Goal: Transaction & Acquisition: Purchase product/service

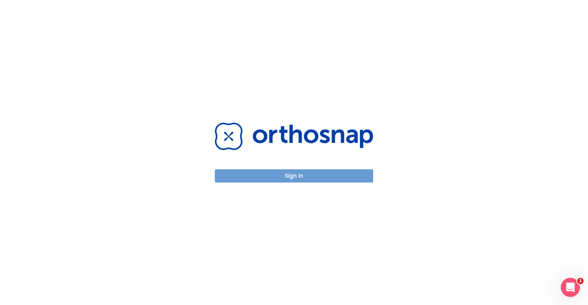
click at [294, 172] on button "Sign in" at bounding box center [294, 175] width 158 height 13
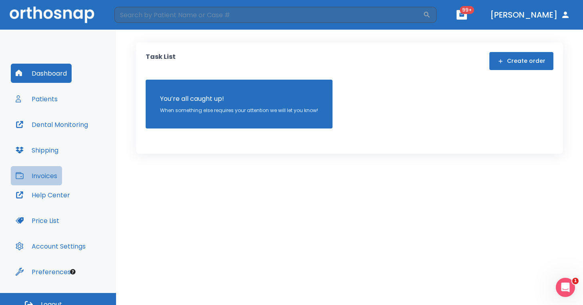
click at [42, 174] on button "Invoices" at bounding box center [36, 175] width 51 height 19
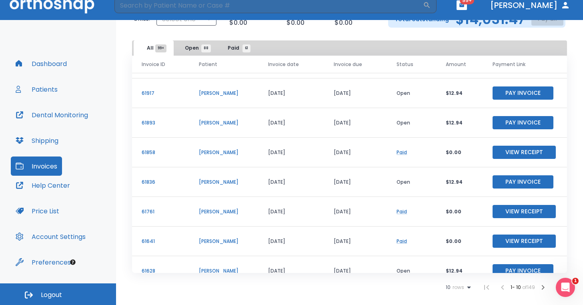
scroll to position [96, 0]
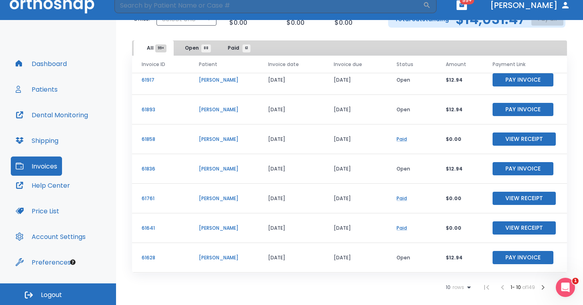
click at [538, 288] on icon "button" at bounding box center [543, 287] width 10 height 10
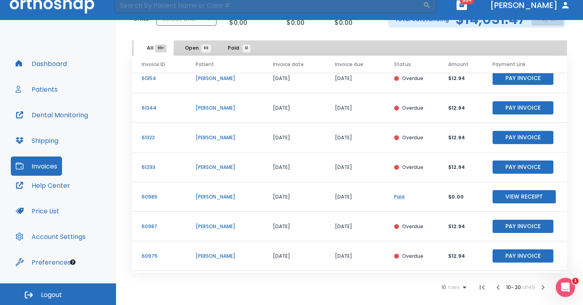
scroll to position [96, 0]
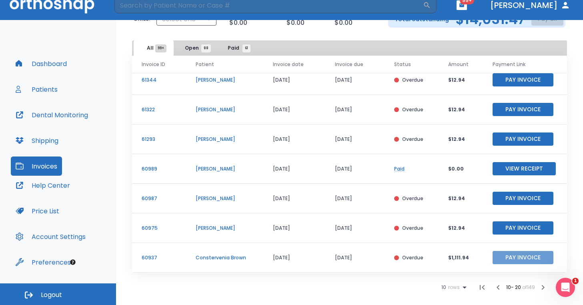
click at [502, 259] on button "Pay Invoice" at bounding box center [523, 257] width 61 height 13
click at [539, 286] on icon "button" at bounding box center [543, 287] width 10 height 10
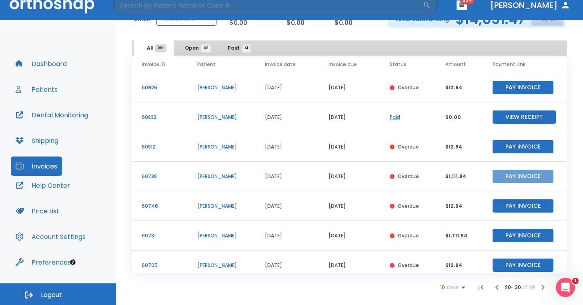
click at [500, 172] on button "Pay Invoice" at bounding box center [523, 176] width 61 height 13
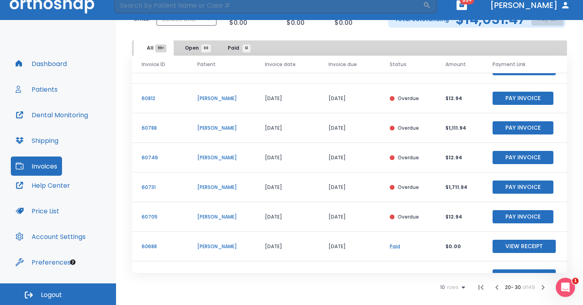
scroll to position [74, 0]
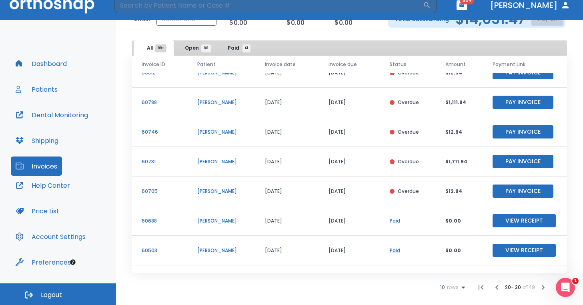
click at [502, 158] on button "Pay Invoice" at bounding box center [523, 161] width 61 height 13
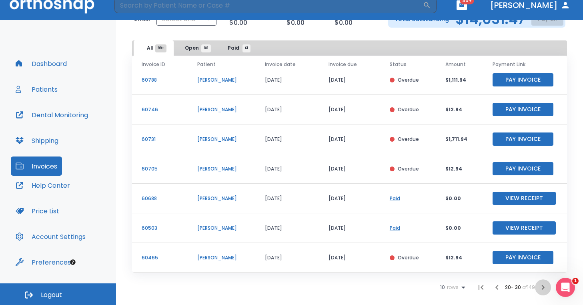
click at [538, 290] on icon "button" at bounding box center [543, 287] width 10 height 10
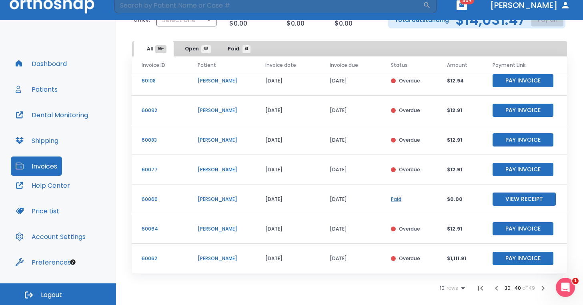
scroll to position [48, 0]
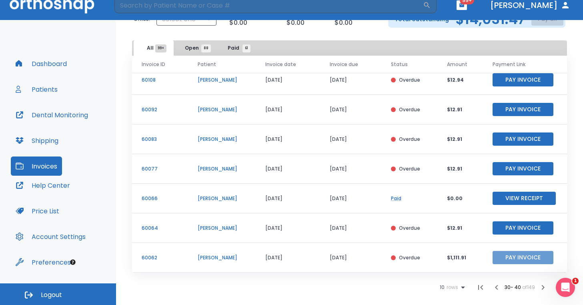
click at [503, 258] on button "Pay Invoice" at bounding box center [523, 257] width 61 height 13
click at [539, 288] on icon "button" at bounding box center [543, 287] width 10 height 10
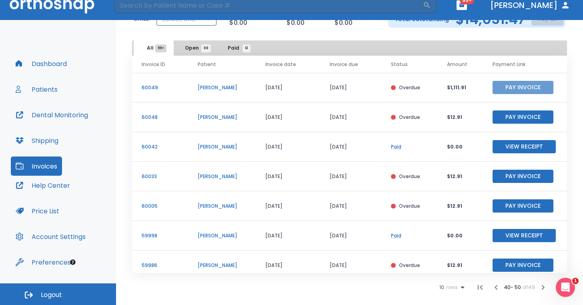
click at [511, 86] on button "Pay Invoice" at bounding box center [523, 87] width 61 height 13
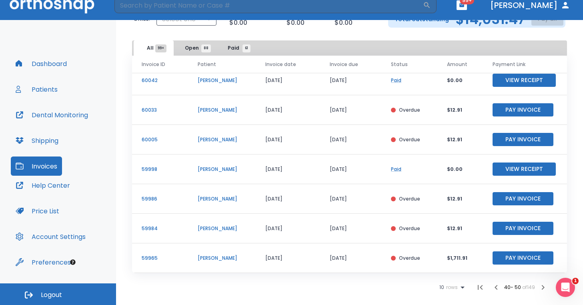
scroll to position [96, 0]
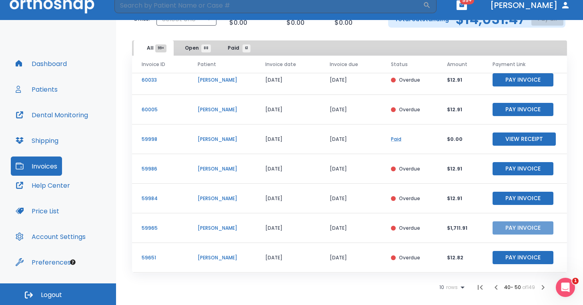
click at [498, 229] on button "Pay Invoice" at bounding box center [523, 227] width 61 height 13
click at [538, 289] on icon "button" at bounding box center [543, 287] width 10 height 10
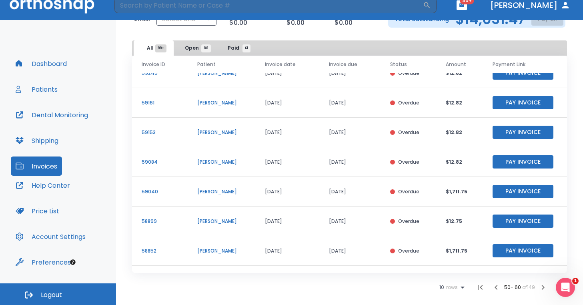
scroll to position [96, 0]
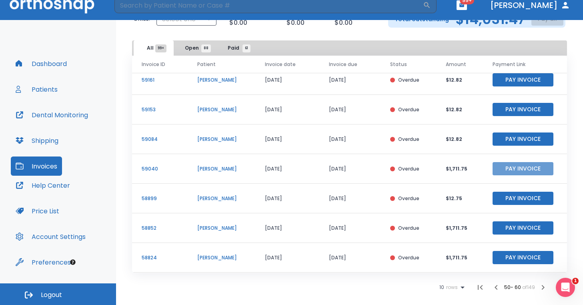
click at [496, 166] on button "Pay Invoice" at bounding box center [523, 168] width 61 height 13
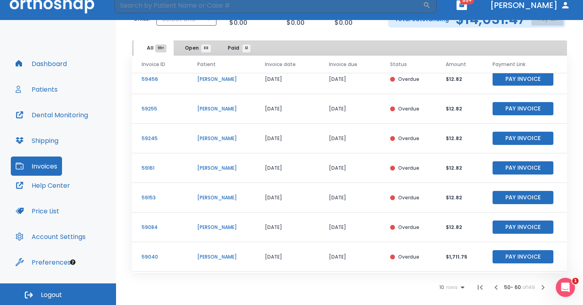
scroll to position [0, 0]
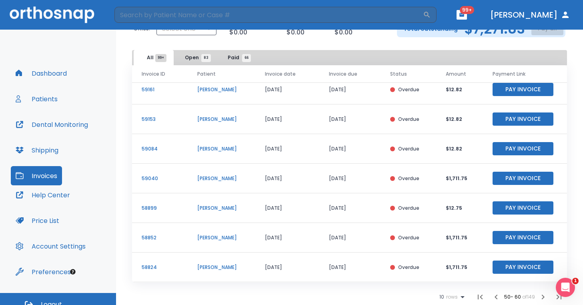
click at [543, 296] on button "button" at bounding box center [543, 297] width 16 height 16
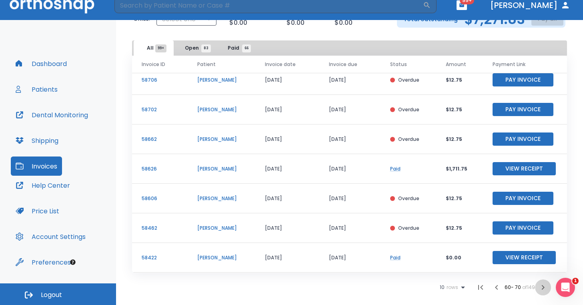
click at [538, 288] on icon "button" at bounding box center [543, 287] width 10 height 10
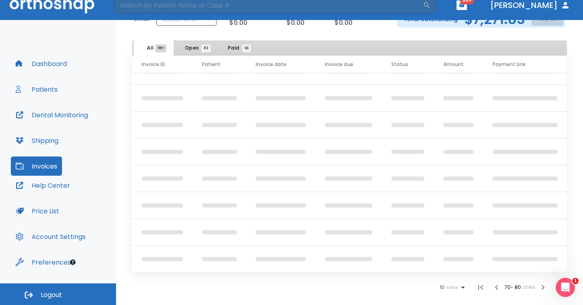
scroll to position [96, 0]
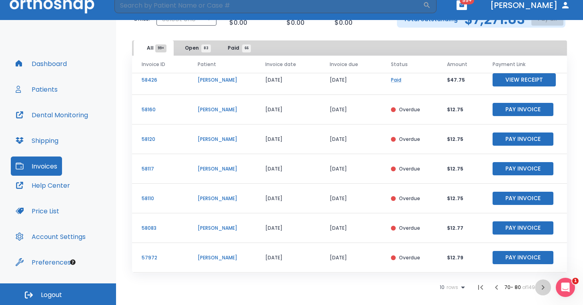
click at [538, 286] on icon "button" at bounding box center [543, 287] width 10 height 10
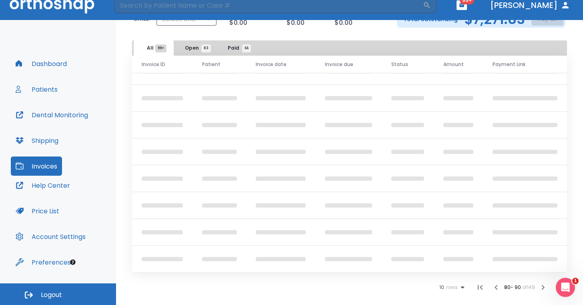
scroll to position [96, 0]
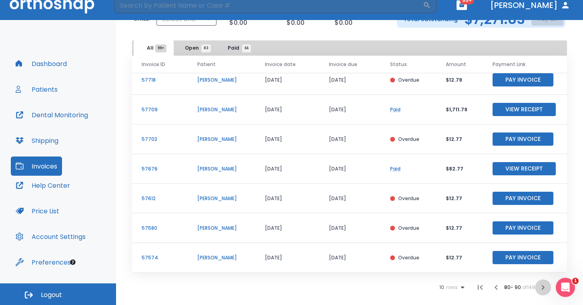
click at [538, 286] on icon "button" at bounding box center [543, 287] width 10 height 10
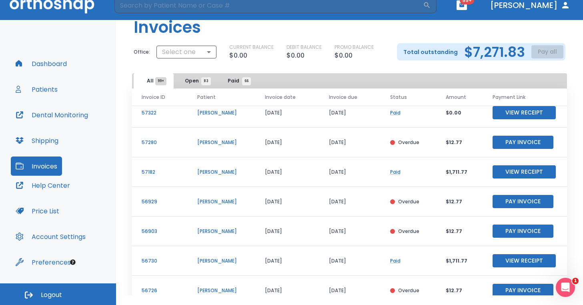
scroll to position [48, 0]
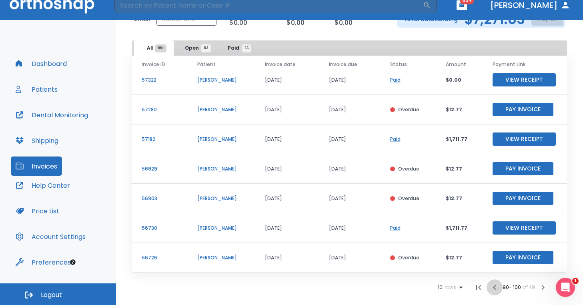
click at [491, 285] on icon "button" at bounding box center [495, 287] width 10 height 10
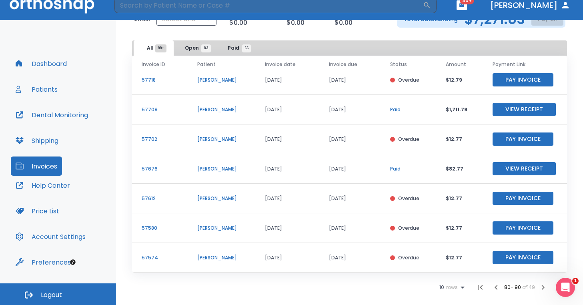
click at [491, 285] on icon "button" at bounding box center [496, 287] width 10 height 10
click at [495, 285] on icon "button" at bounding box center [496, 287] width 3 height 5
click at [492, 286] on icon "button" at bounding box center [497, 287] width 10 height 10
click at [491, 286] on icon "button" at bounding box center [496, 287] width 10 height 10
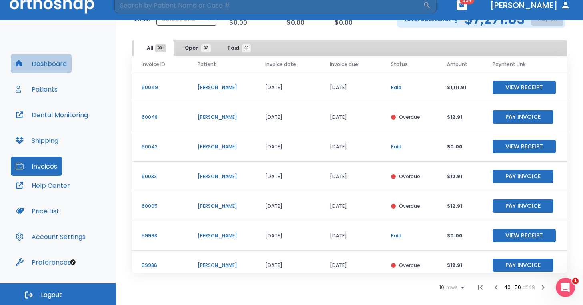
click at [44, 58] on button "Dashboard" at bounding box center [41, 63] width 61 height 19
